Goal: Task Accomplishment & Management: Manage account settings

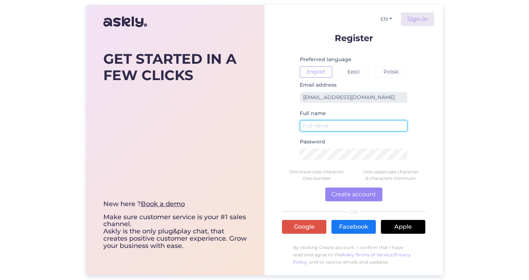
click at [326, 124] on input "text" at bounding box center [354, 125] width 108 height 11
type input "P"
click at [338, 126] on input "RigaPlaza" at bounding box center [354, 125] width 108 height 11
type input "RigaPlaza2025"
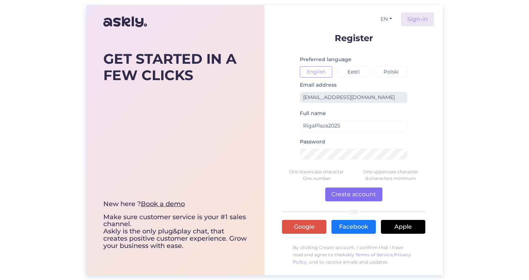
click at [344, 193] on button "Create account" at bounding box center [353, 194] width 57 height 14
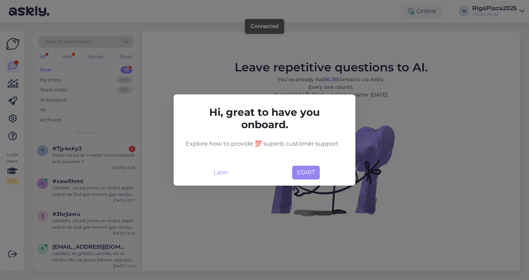
click at [291, 170] on div "Later START" at bounding box center [265, 171] width 170 height 17
click at [295, 173] on button "START" at bounding box center [306, 173] width 28 height 14
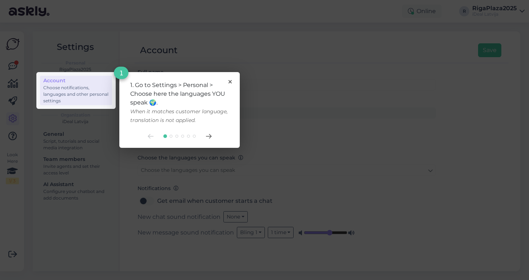
click at [233, 80] on div "1. Go to Settings > Personal > Choose here the languages YOU speak 🌍. When it m…" at bounding box center [179, 110] width 120 height 76
click at [229, 83] on icon at bounding box center [230, 81] width 3 height 3
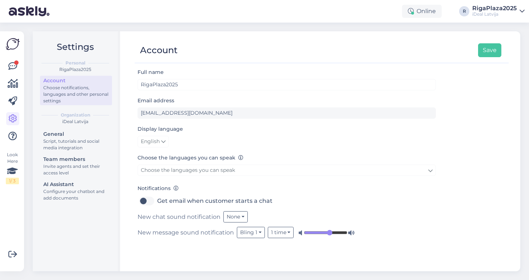
click at [520, 11] on icon at bounding box center [522, 11] width 5 height 6
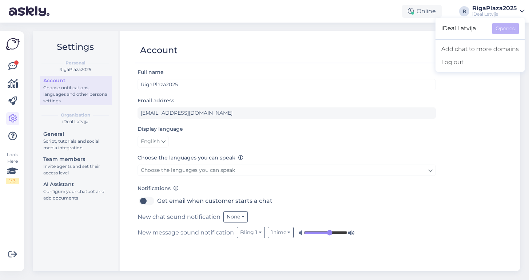
click at [478, 11] on div "RigaPlaza2025" at bounding box center [494, 8] width 44 height 6
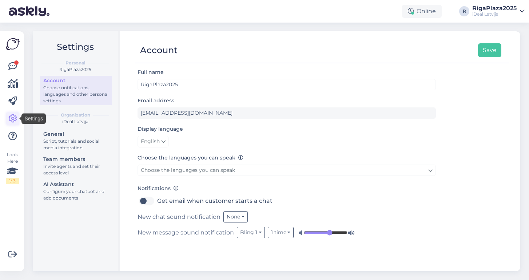
click at [13, 119] on icon at bounding box center [12, 118] width 9 height 9
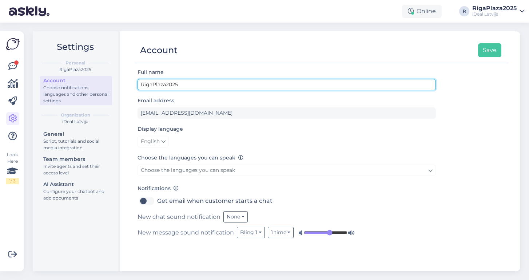
click at [180, 84] on input "RigaPlaza2025" at bounding box center [287, 84] width 298 height 11
type input "RigaPlaza"
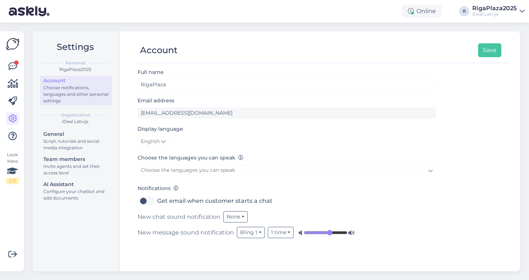
click at [341, 154] on div "Choose the languages you can speak Choose the languages you can speak" at bounding box center [287, 165] width 298 height 25
click at [488, 49] on button "Save" at bounding box center [489, 50] width 23 height 14
